Goal: Information Seeking & Learning: Find specific fact

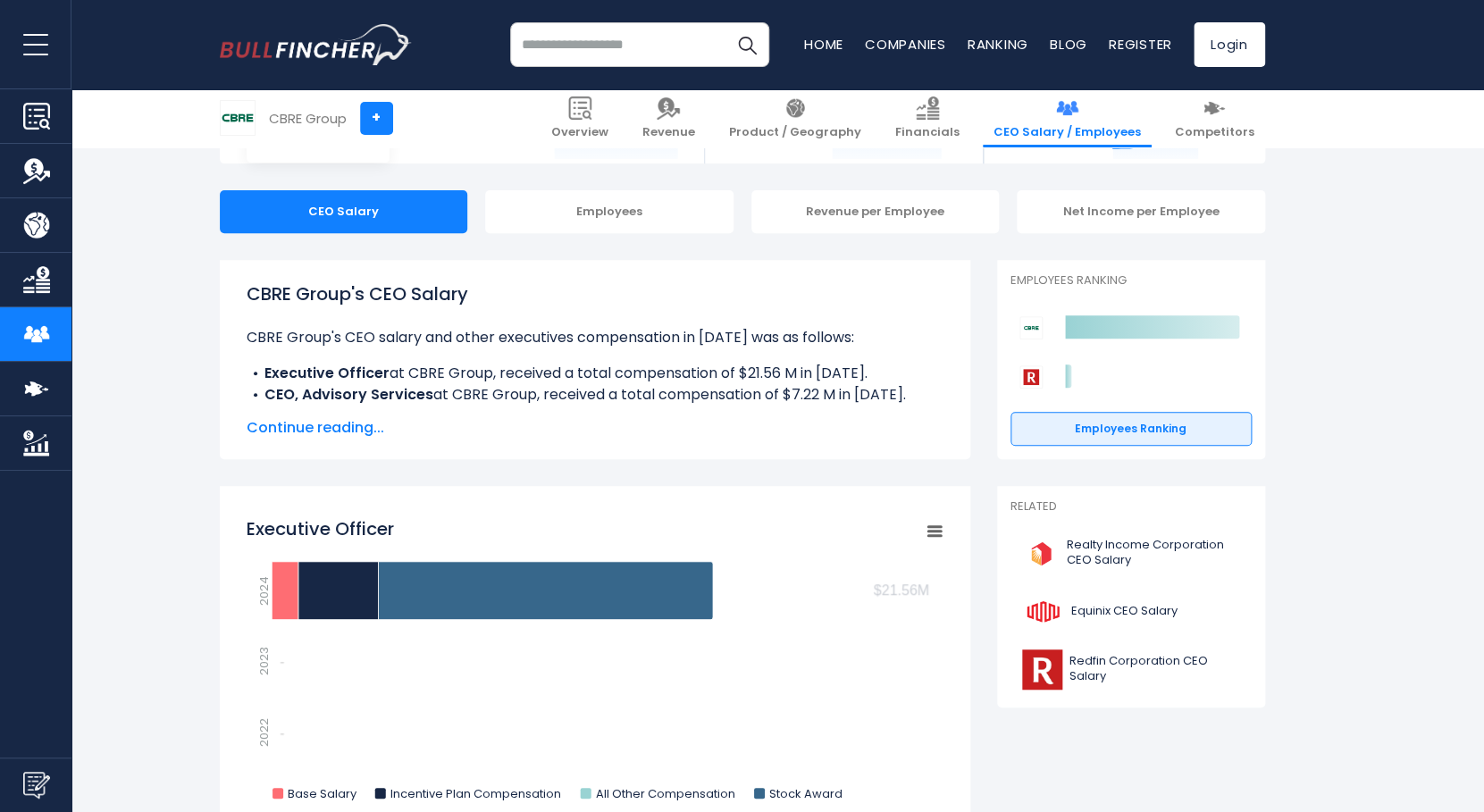
scroll to position [293, 0]
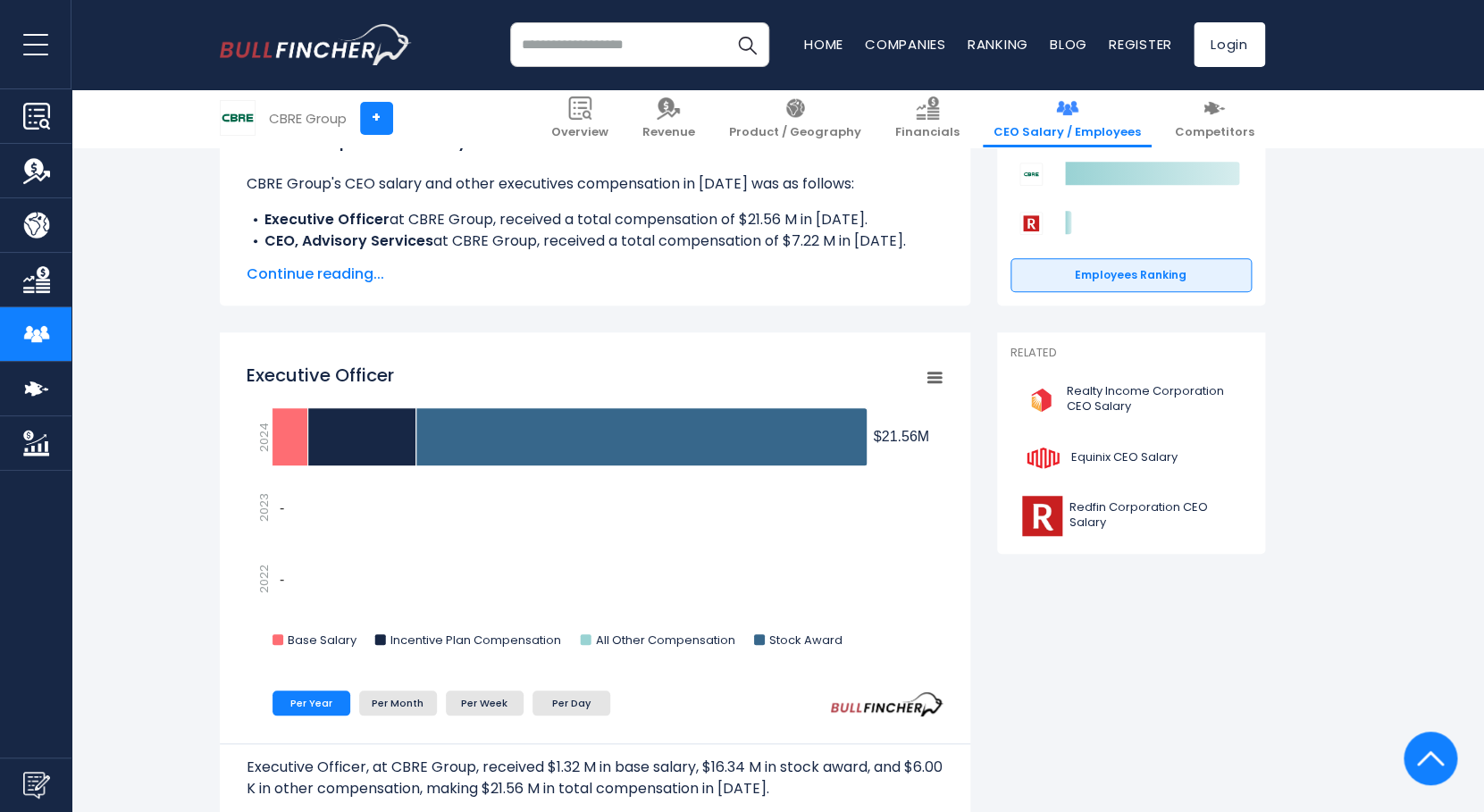
click at [363, 280] on span "Continue reading..." at bounding box center [594, 274] width 697 height 21
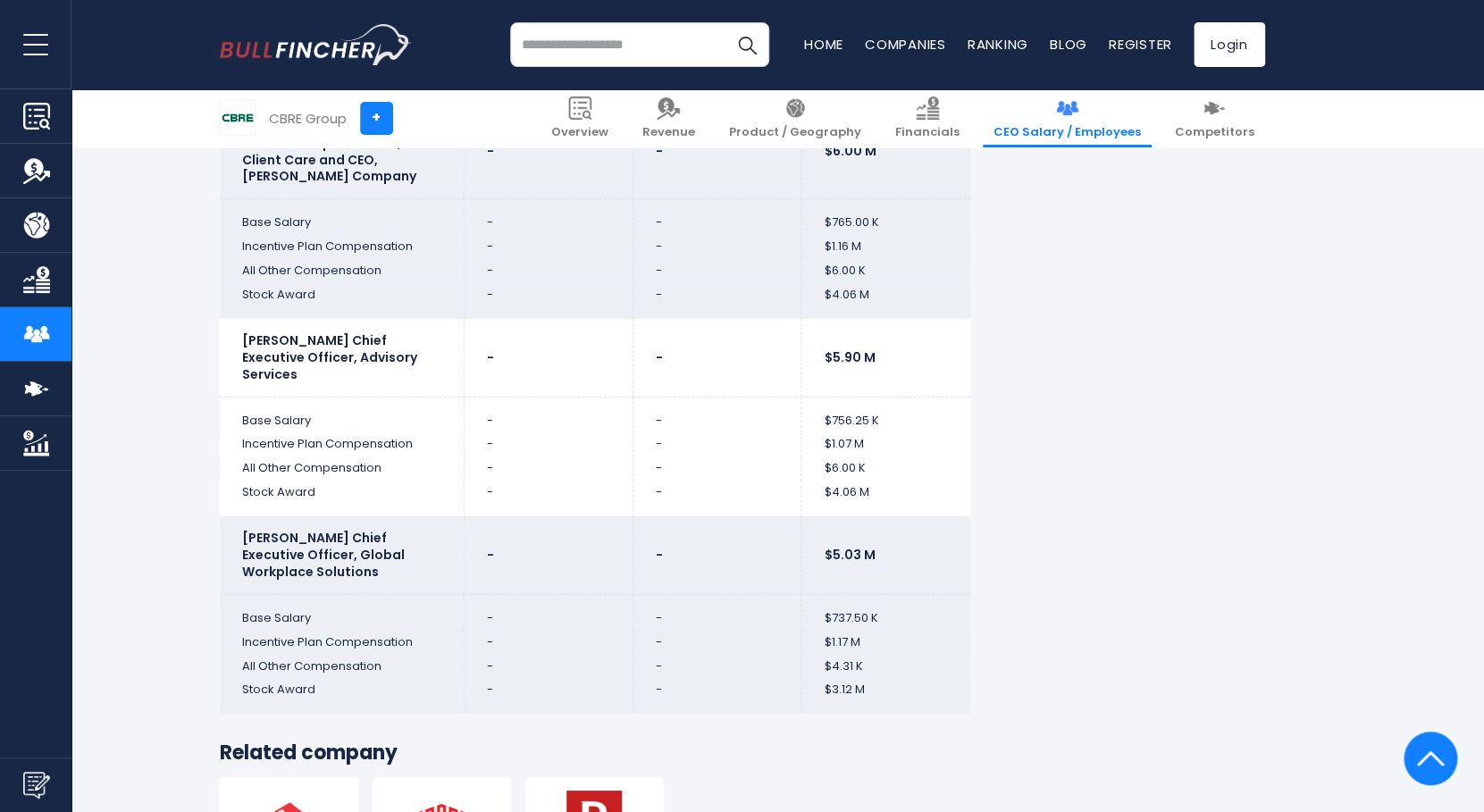
scroll to position [5627, 0]
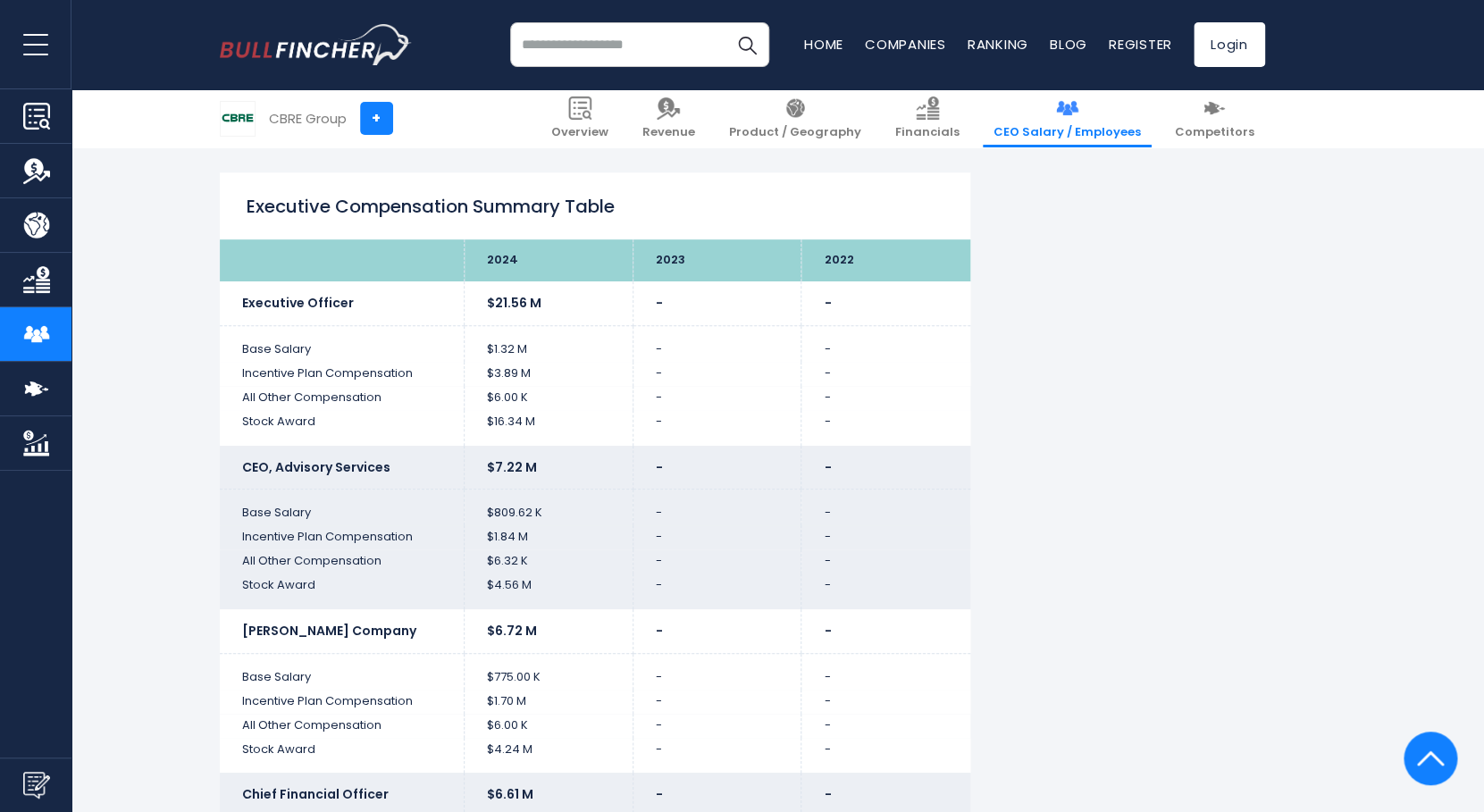
scroll to position [3189, 0]
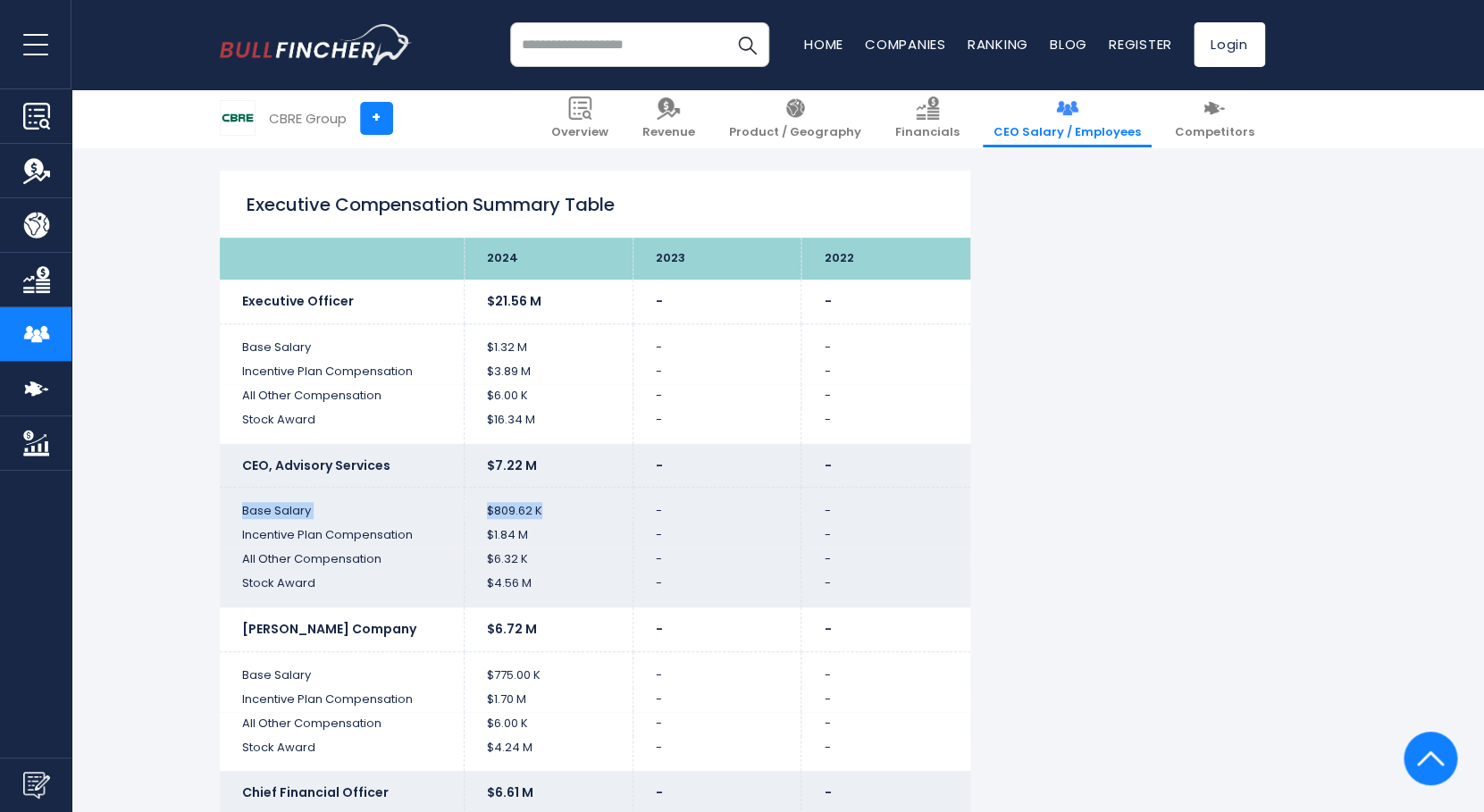
drag, startPoint x: 242, startPoint y: 506, endPoint x: 559, endPoint y: 512, distance: 317.1
click at [559, 512] on tr "Base Salary $809.62 K - -" at bounding box center [594, 505] width 751 height 35
click at [393, 530] on td "Incentive Plan Compensation" at bounding box center [341, 535] width 244 height 24
drag, startPoint x: 238, startPoint y: 535, endPoint x: 540, endPoint y: 541, distance: 302.1
click at [540, 541] on tr "Incentive Plan Compensation $1.84 M - -" at bounding box center [594, 535] width 751 height 24
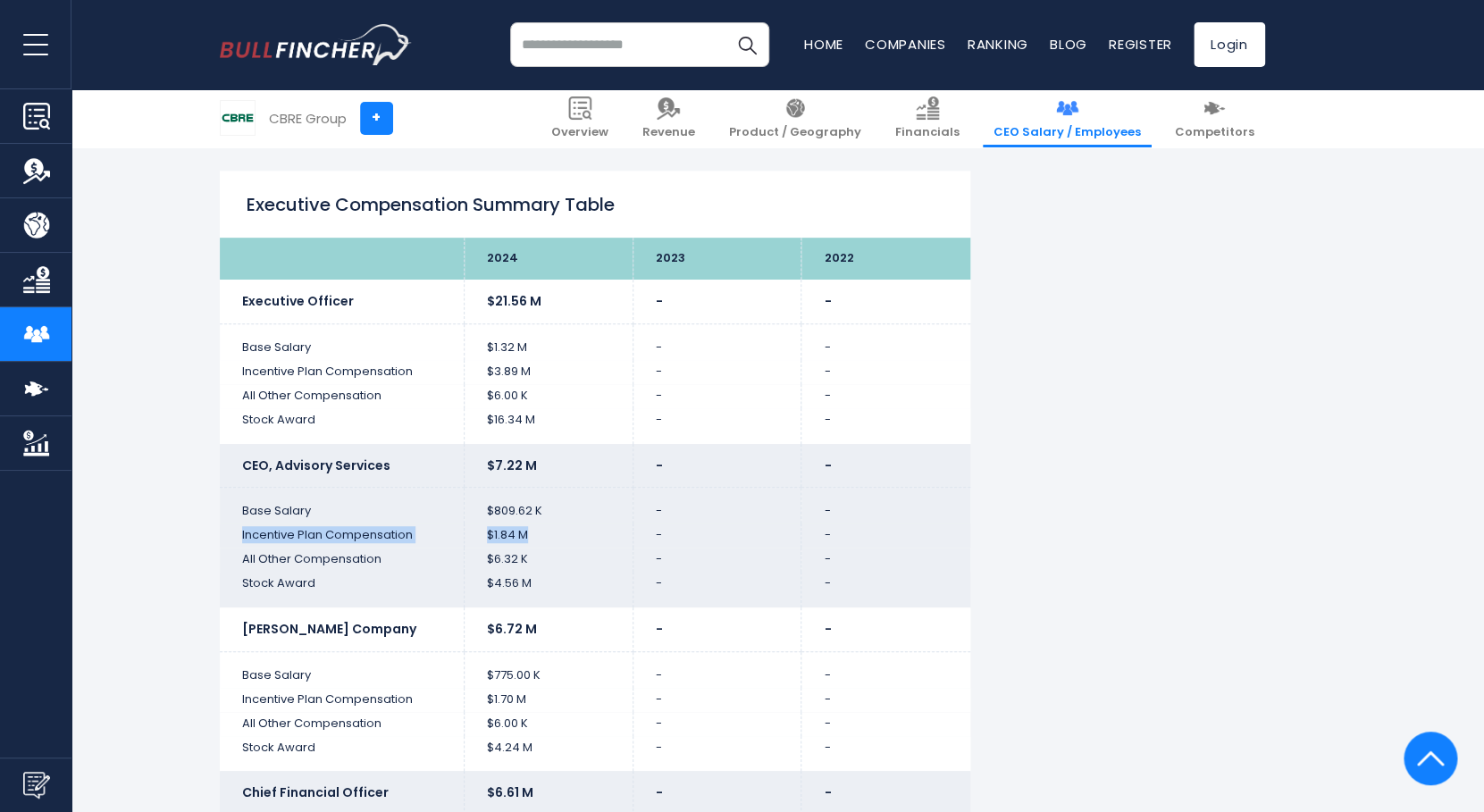
click at [523, 544] on td "$1.84 M" at bounding box center [549, 535] width 169 height 24
drag, startPoint x: 539, startPoint y: 536, endPoint x: 426, endPoint y: 529, distance: 113.2
click at [426, 529] on tr "Incentive Plan Compensation $1.84 M - -" at bounding box center [594, 535] width 751 height 24
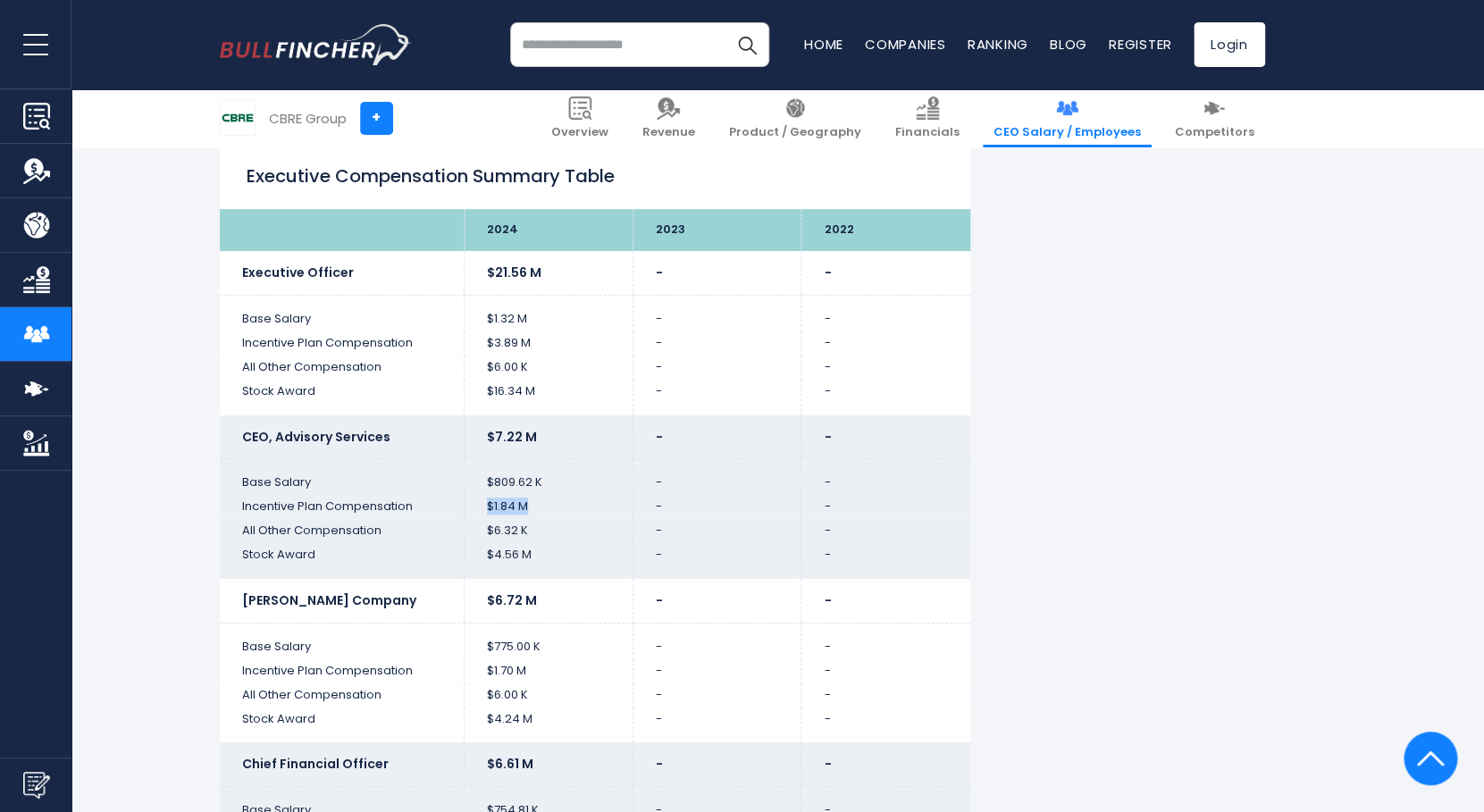
scroll to position [3218, 0]
drag, startPoint x: 536, startPoint y: 531, endPoint x: 287, endPoint y: 526, distance: 249.1
click at [287, 526] on tr "All Other Compensation $6.32 K - -" at bounding box center [594, 529] width 751 height 24
drag, startPoint x: 243, startPoint y: 555, endPoint x: 631, endPoint y: 548, distance: 388.1
click at [631, 548] on tr "Stock Award $4.56 M - -" at bounding box center [594, 560] width 751 height 35
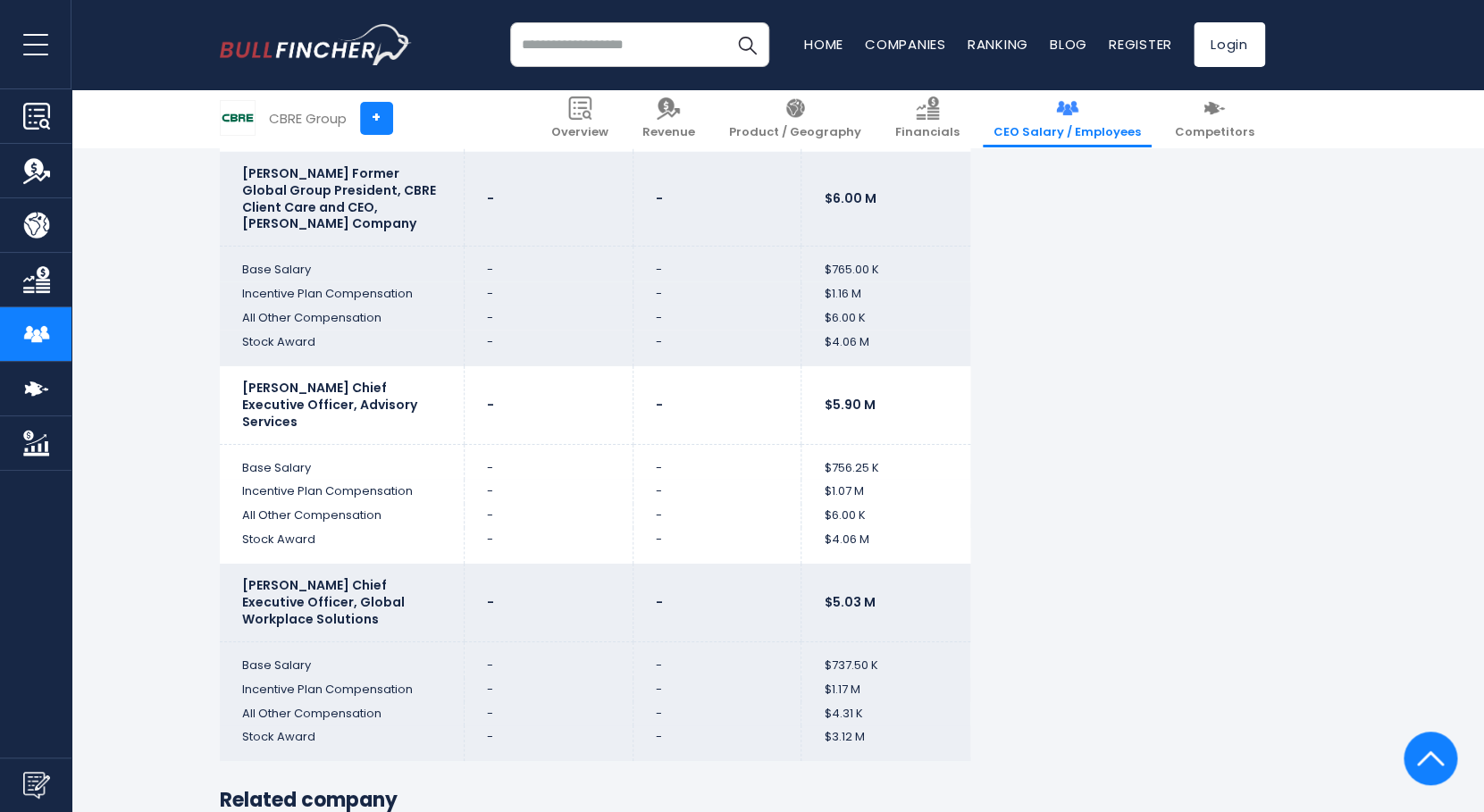
scroll to position [5329, 0]
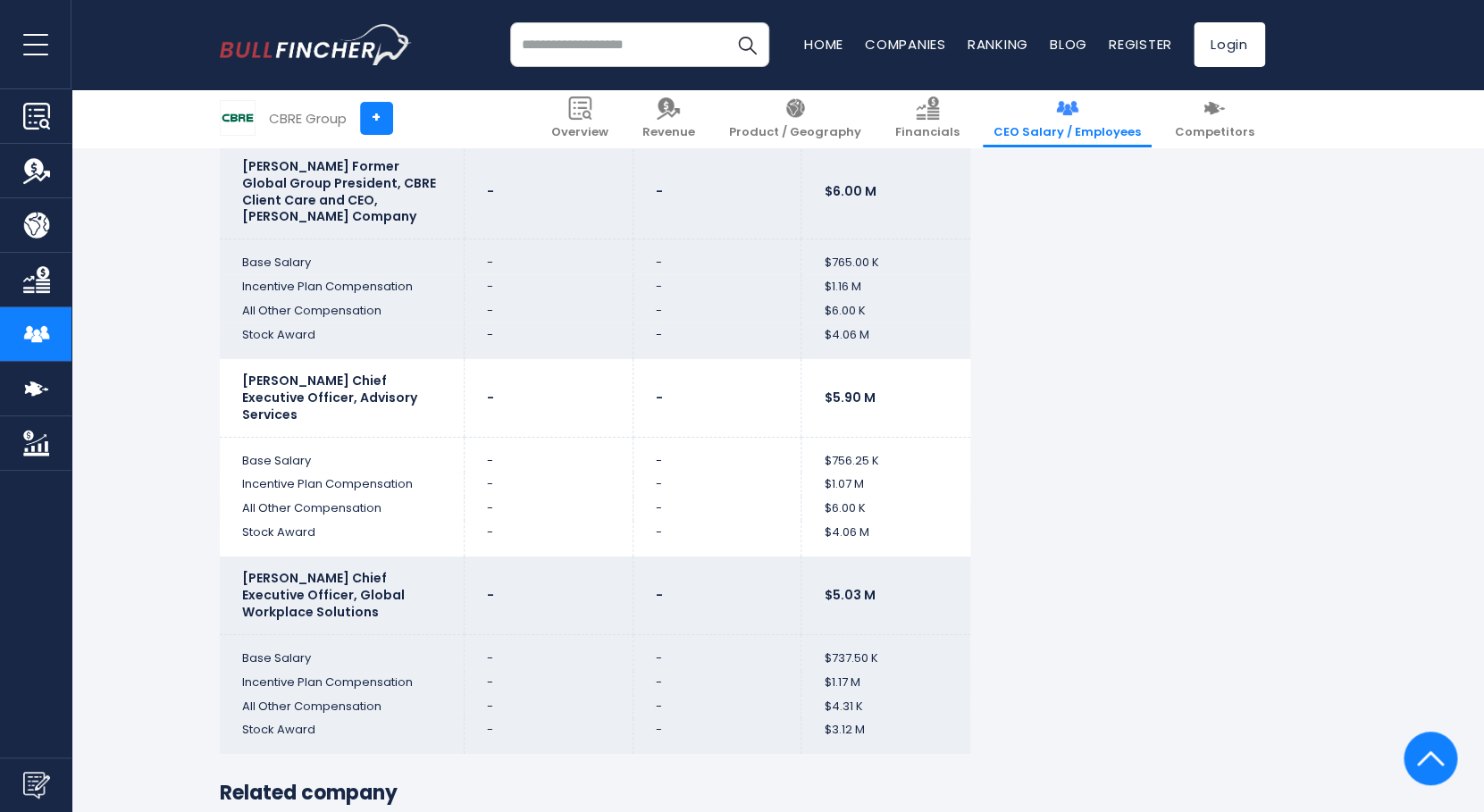
drag, startPoint x: 245, startPoint y: 532, endPoint x: 402, endPoint y: 561, distance: 159.7
click at [402, 561] on td "[PERSON_NAME] Chief Executive Officer, Global Workplace Solutions" at bounding box center [341, 595] width 244 height 78
drag, startPoint x: 822, startPoint y: 599, endPoint x: 887, endPoint y: 601, distance: 65.0
click at [887, 635] on td "$737.50 K" at bounding box center [886, 652] width 169 height 35
click at [872, 635] on td "$737.50 K" at bounding box center [886, 652] width 169 height 35
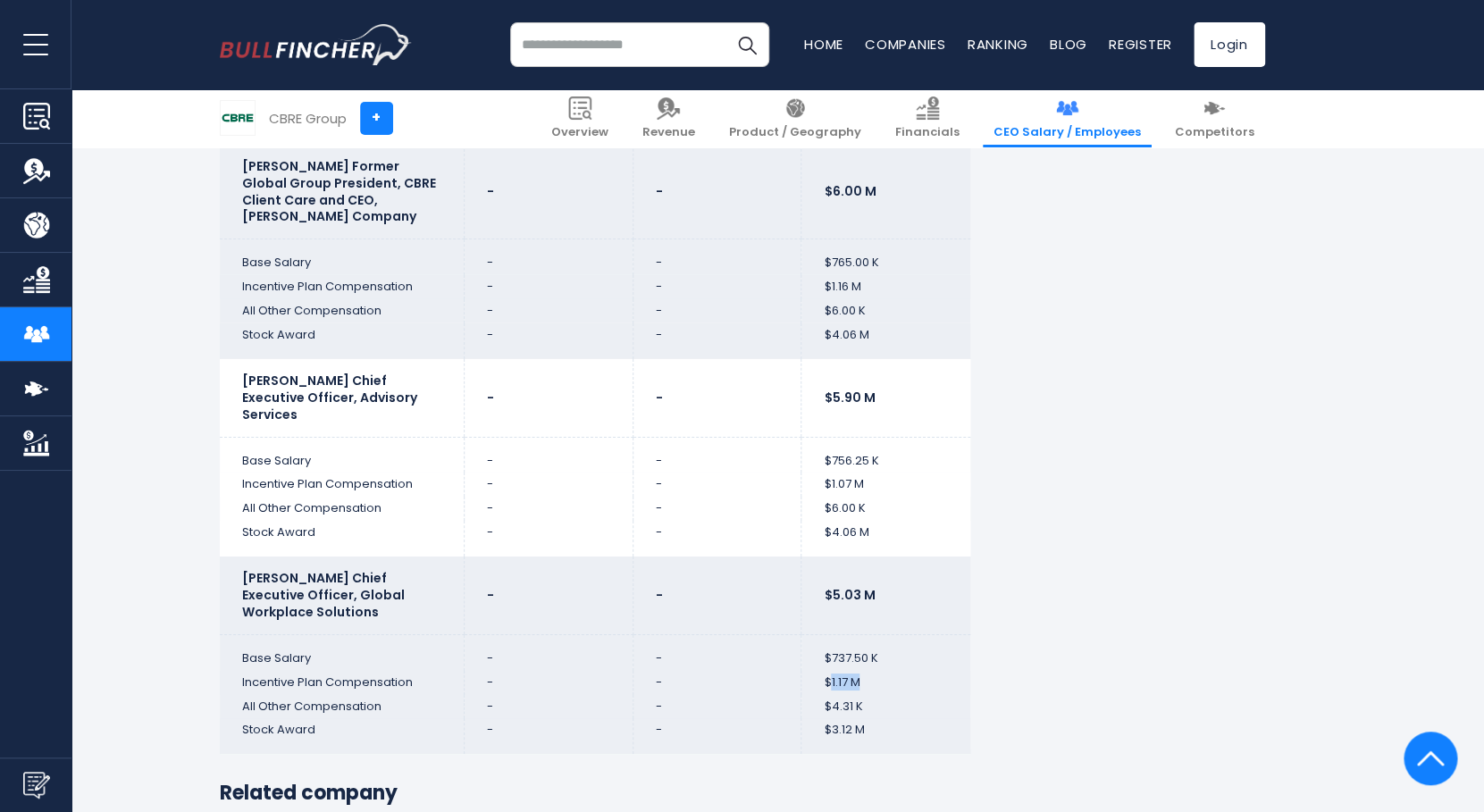
drag, startPoint x: 860, startPoint y: 627, endPoint x: 833, endPoint y: 627, distance: 27.0
click at [833, 671] on td "$1.17 M" at bounding box center [886, 683] width 169 height 24
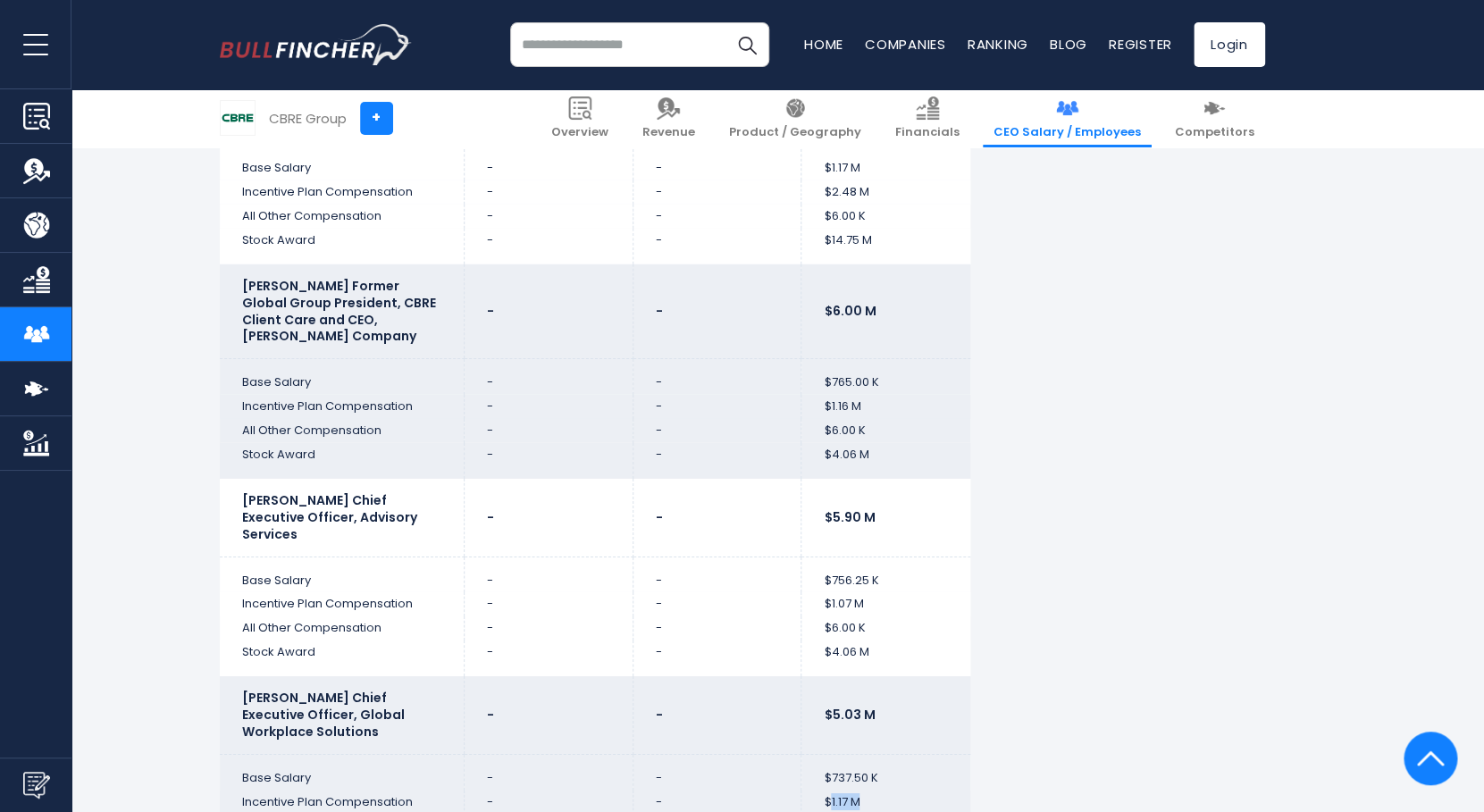
scroll to position [6439, 0]
